Goal: Information Seeking & Learning: Check status

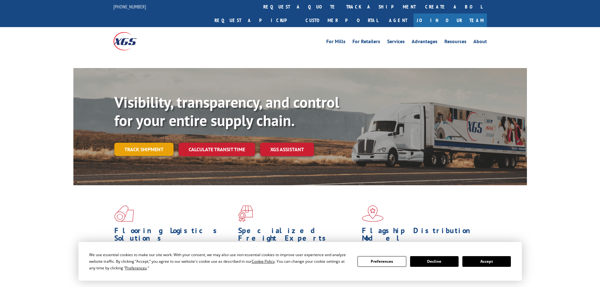
click at [164, 143] on link "Track shipment" at bounding box center [143, 149] width 59 height 13
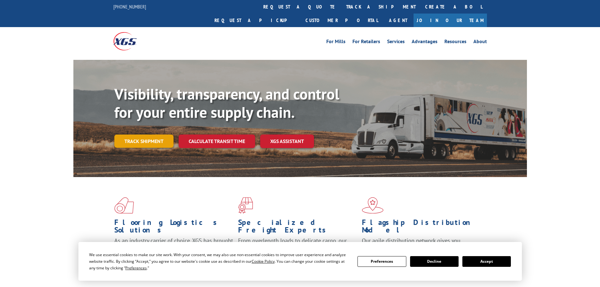
click at [141, 135] on link "Track shipment" at bounding box center [143, 141] width 59 height 13
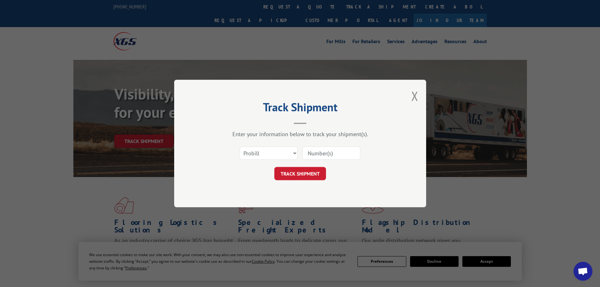
click at [320, 151] on input at bounding box center [332, 153] width 58 height 13
paste input "DA0000290462-001"
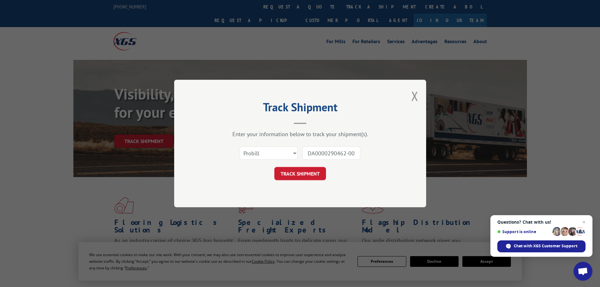
scroll to position [0, 2]
type input "DA0000290462-001"
click at [297, 171] on button "TRACK SHIPMENT" at bounding box center [300, 173] width 52 height 13
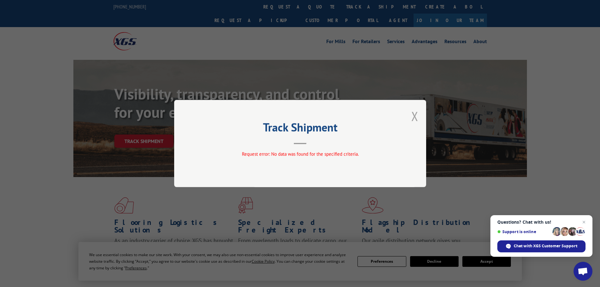
click at [412, 117] on button "Close modal" at bounding box center [415, 116] width 7 height 17
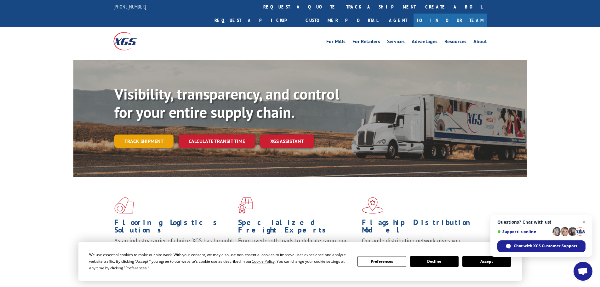
click at [149, 135] on link "Track shipment" at bounding box center [143, 141] width 59 height 13
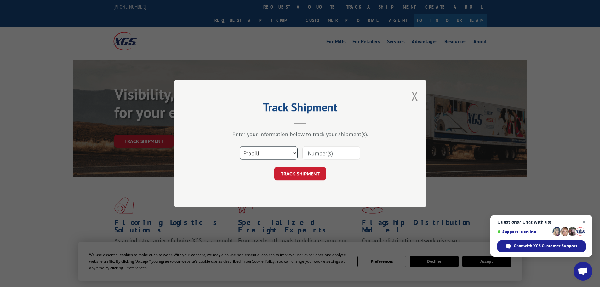
click at [256, 157] on select "Select category... Probill BOL PO" at bounding box center [269, 153] width 58 height 13
select select "bol"
click at [240, 147] on select "Select category... Probill BOL PO" at bounding box center [269, 153] width 58 height 13
paste input "DA0000290462-001"
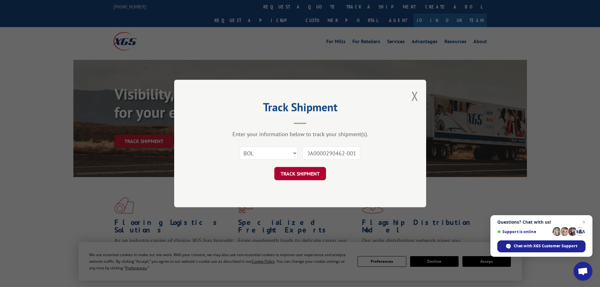
type input "DA0000290462-001"
click at [290, 177] on button "TRACK SHIPMENT" at bounding box center [300, 173] width 52 height 13
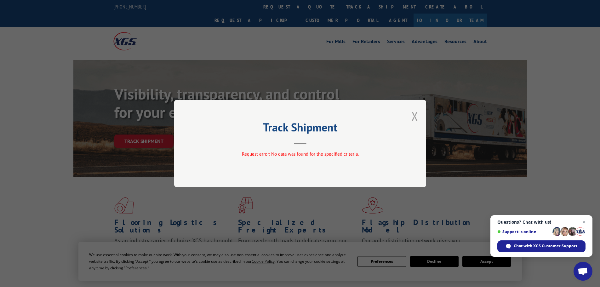
drag, startPoint x: 417, startPoint y: 116, endPoint x: 389, endPoint y: 121, distance: 29.1
click at [416, 116] on button "Close modal" at bounding box center [415, 116] width 7 height 17
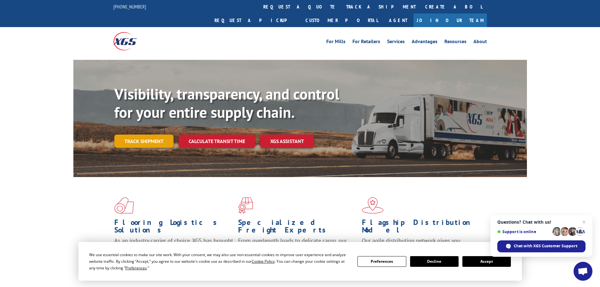
click at [162, 135] on link "Track shipment" at bounding box center [143, 141] width 59 height 13
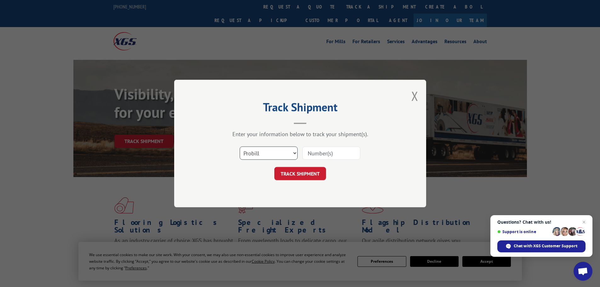
click at [282, 157] on select "Select category... Probill BOL PO" at bounding box center [269, 153] width 58 height 13
select select "po"
click at [240, 147] on select "Select category... Probill BOL PO" at bounding box center [269, 153] width 58 height 13
click at [309, 153] on input at bounding box center [332, 153] width 58 height 13
paste input "DA0000290462-001"
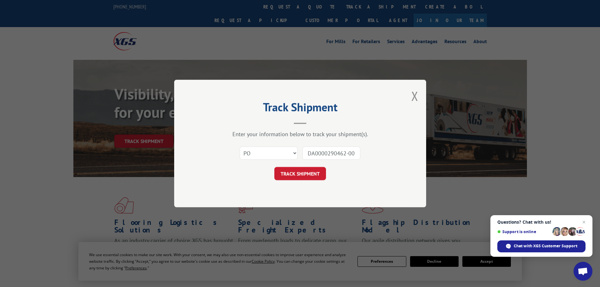
scroll to position [0, 2]
type input "DA0000290462-001"
click at [313, 171] on button "TRACK SHIPMENT" at bounding box center [300, 173] width 52 height 13
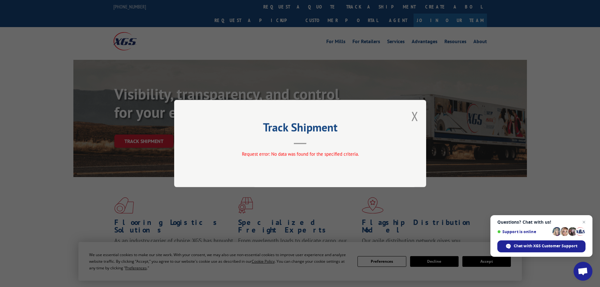
click at [410, 115] on div "Track Shipment Request error: No data was found for the specified criteria." at bounding box center [300, 143] width 252 height 87
click at [414, 114] on button "Close modal" at bounding box center [415, 116] width 7 height 17
